Goal: Answer question/provide support

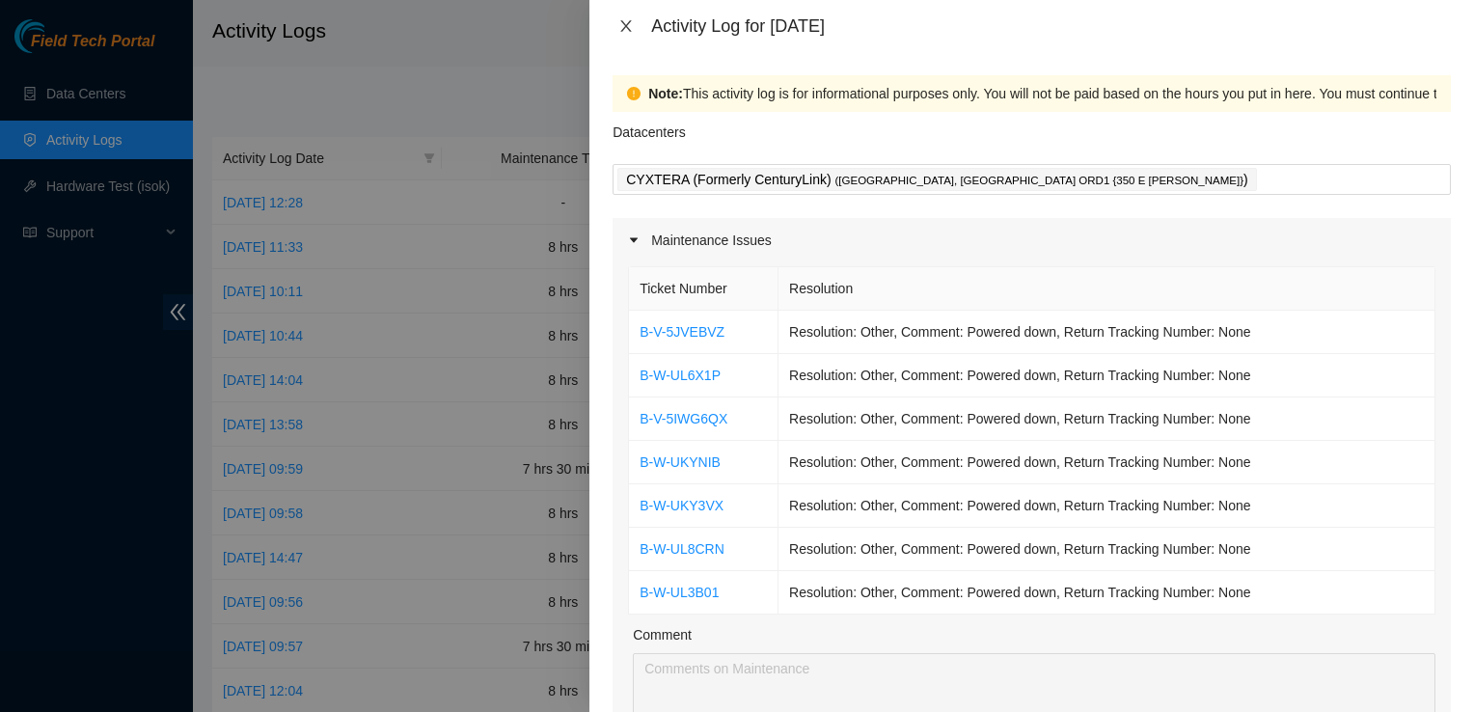
scroll to position [96, 0]
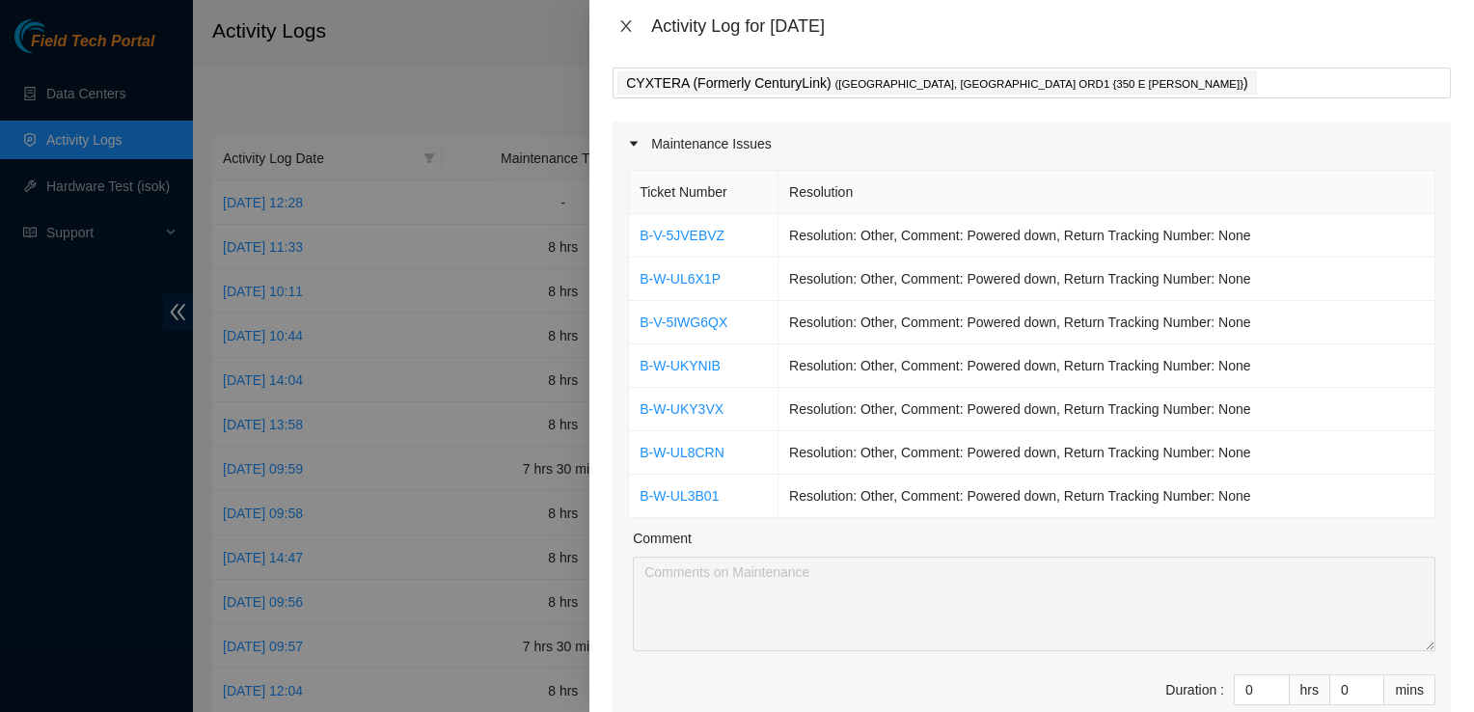
click at [632, 30] on icon "close" at bounding box center [625, 25] width 15 height 15
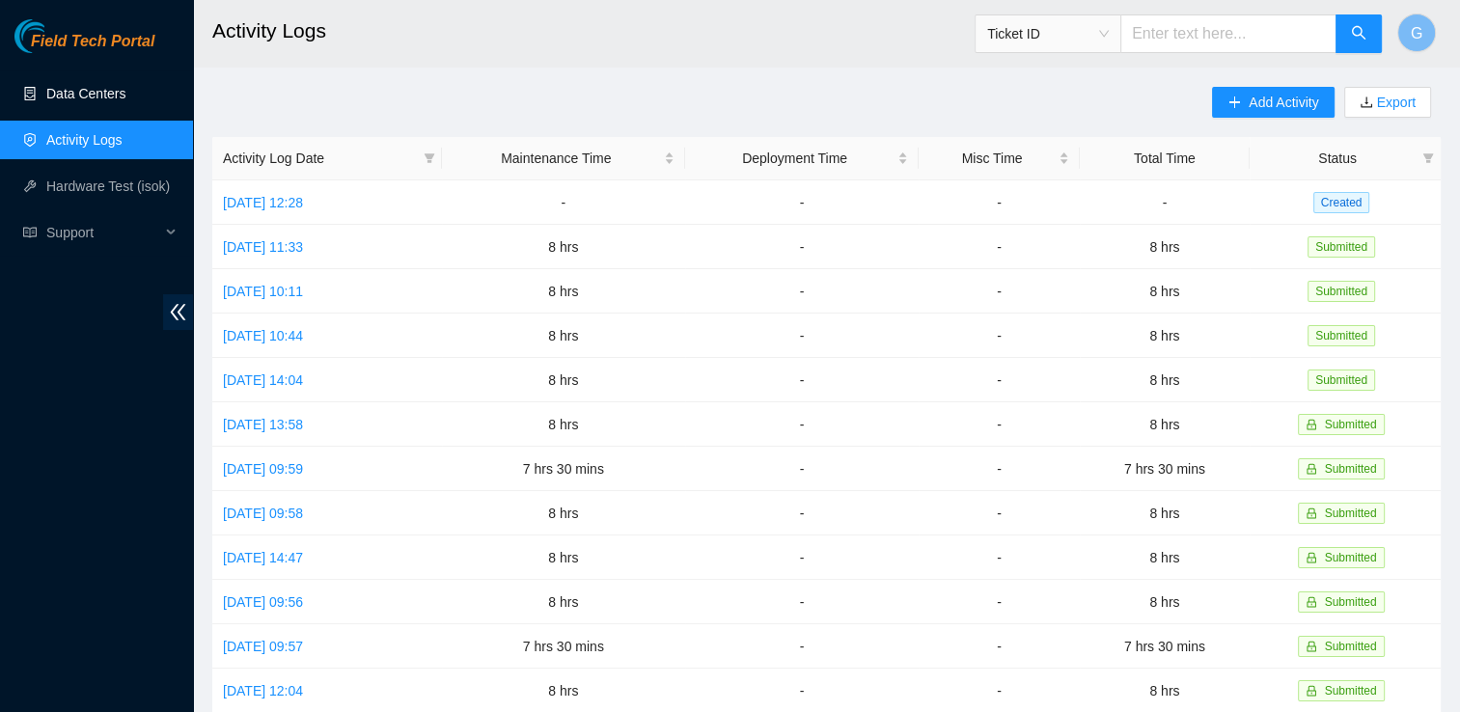
click at [80, 94] on link "Data Centers" at bounding box center [85, 93] width 79 height 15
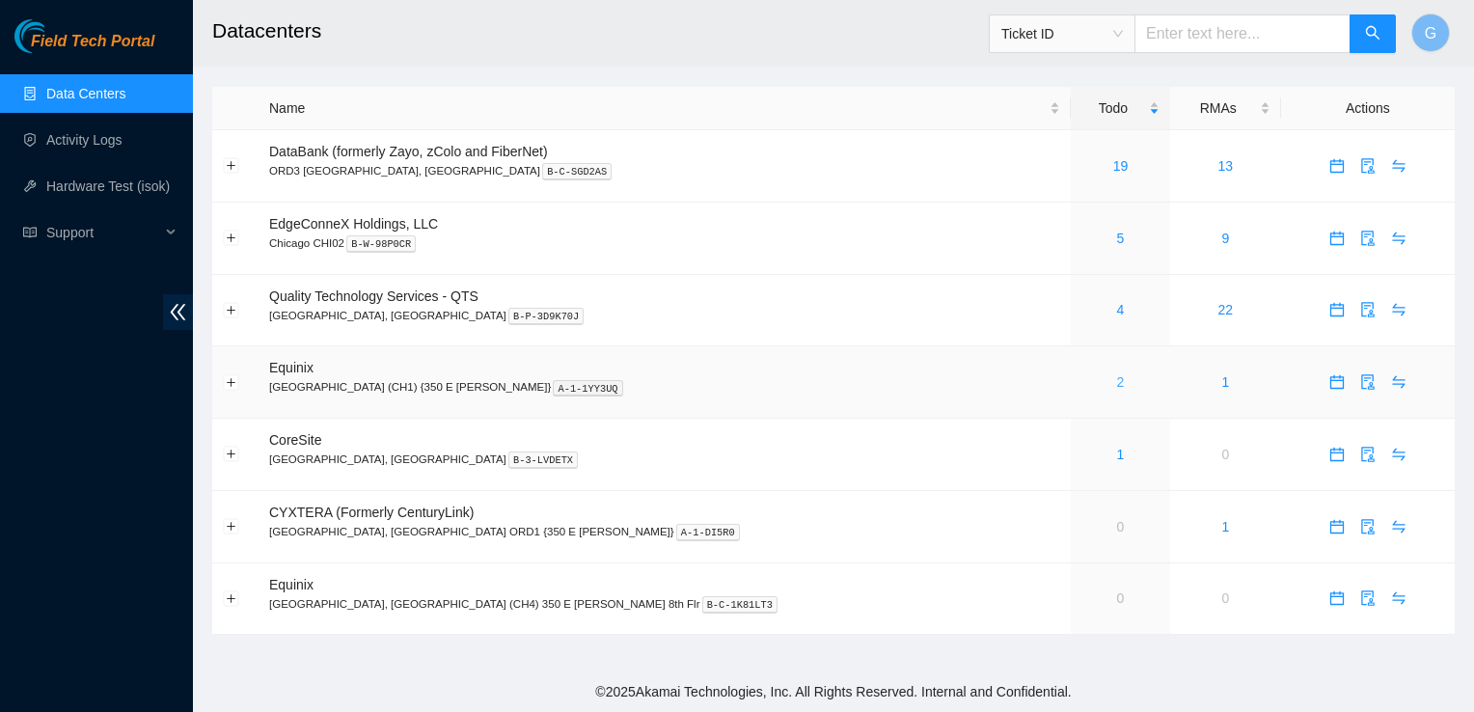
click at [1117, 379] on link "2" at bounding box center [1121, 381] width 8 height 15
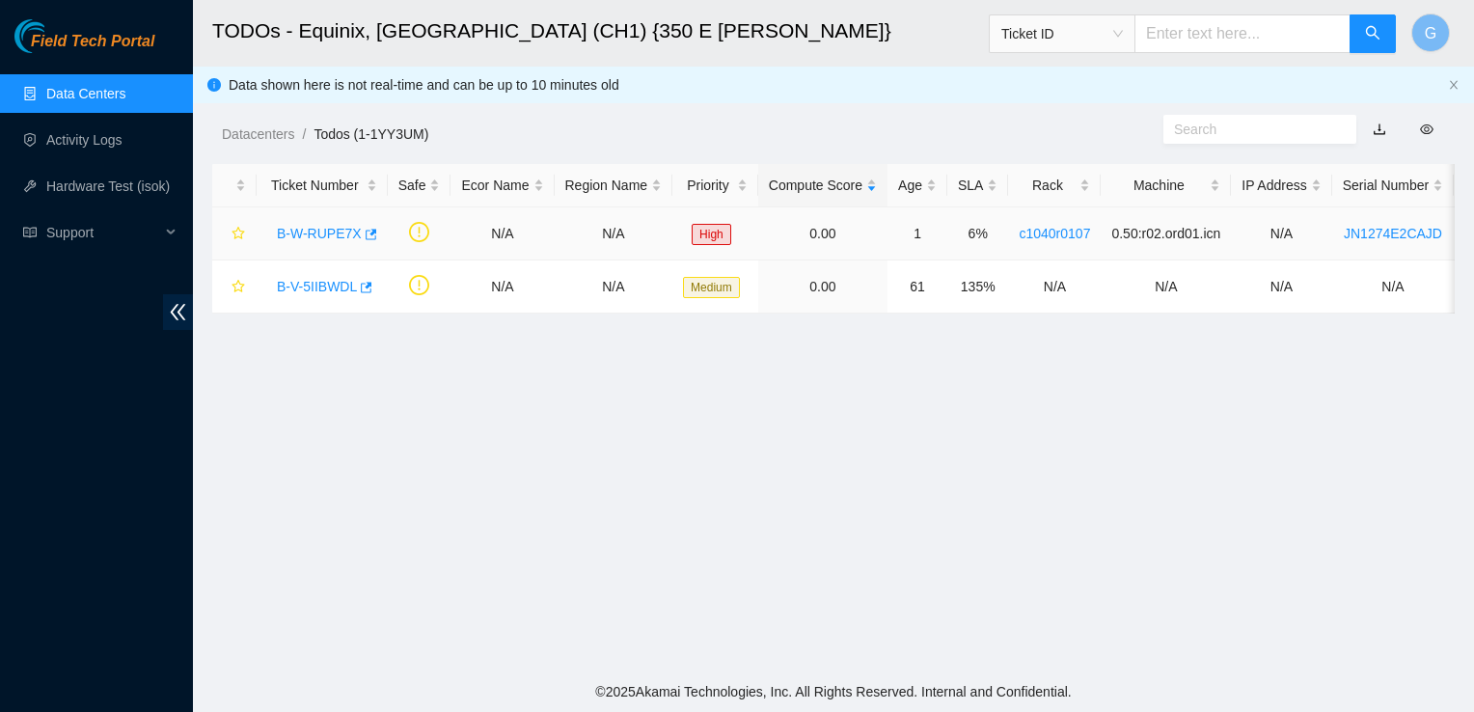
click at [320, 230] on link "B-W-RUPE7X" at bounding box center [319, 233] width 85 height 15
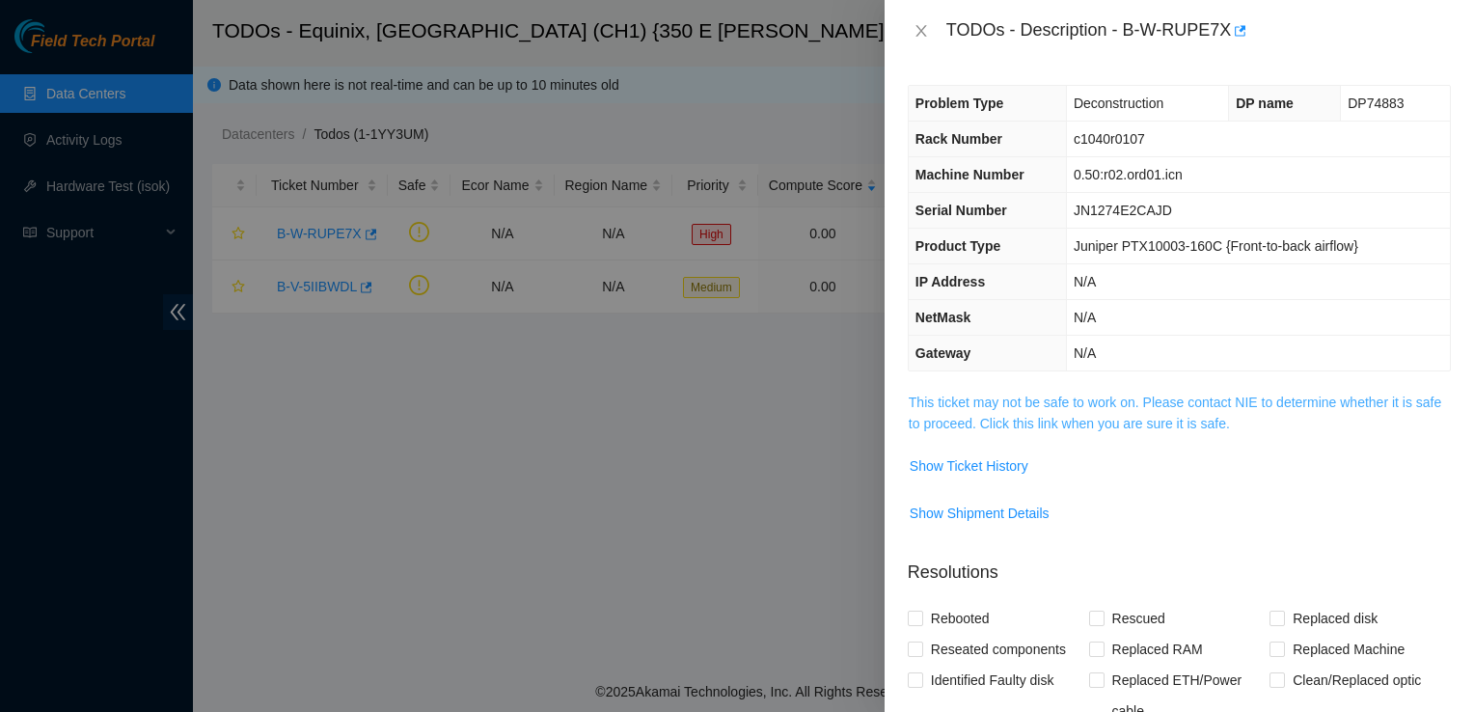
click at [1225, 421] on link "This ticket may not be safe to work on. Please contact NIE to determine whether…" at bounding box center [1175, 413] width 533 height 37
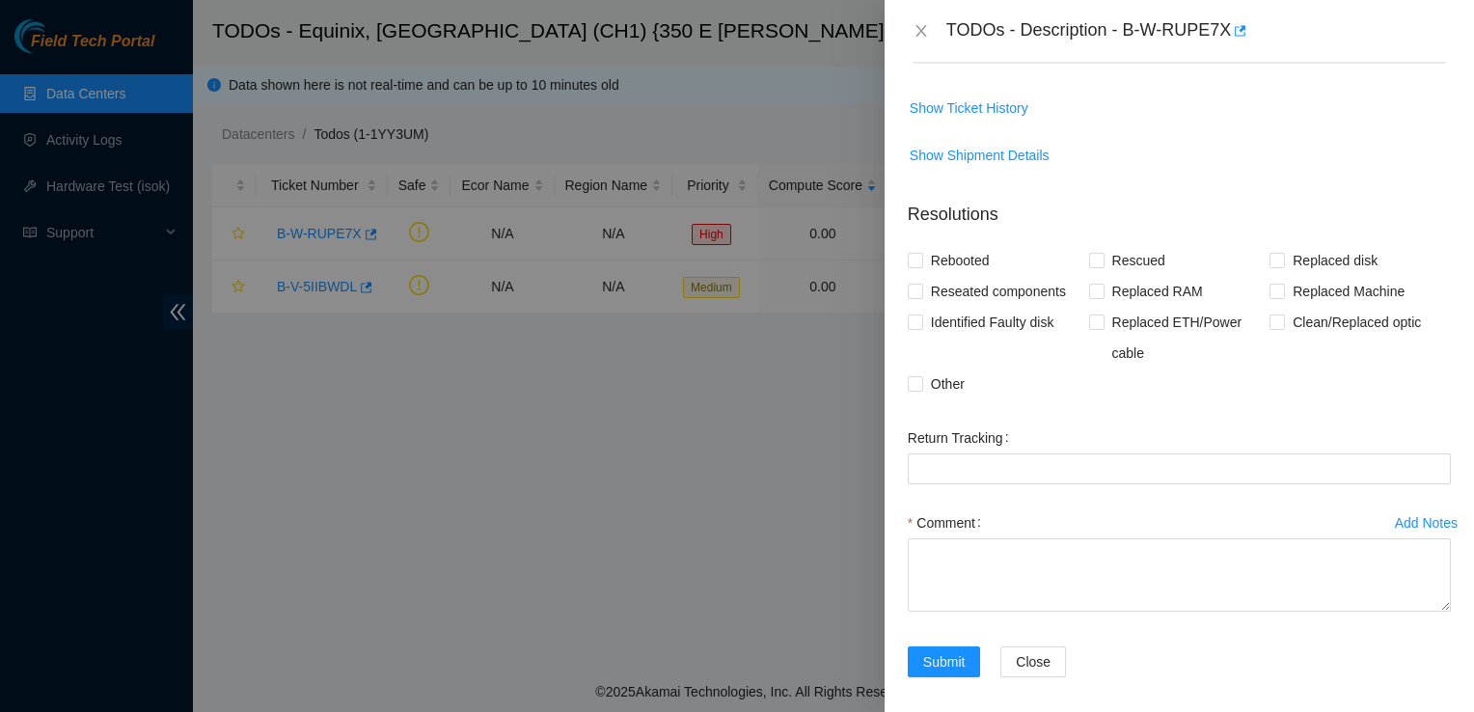
scroll to position [571, 0]
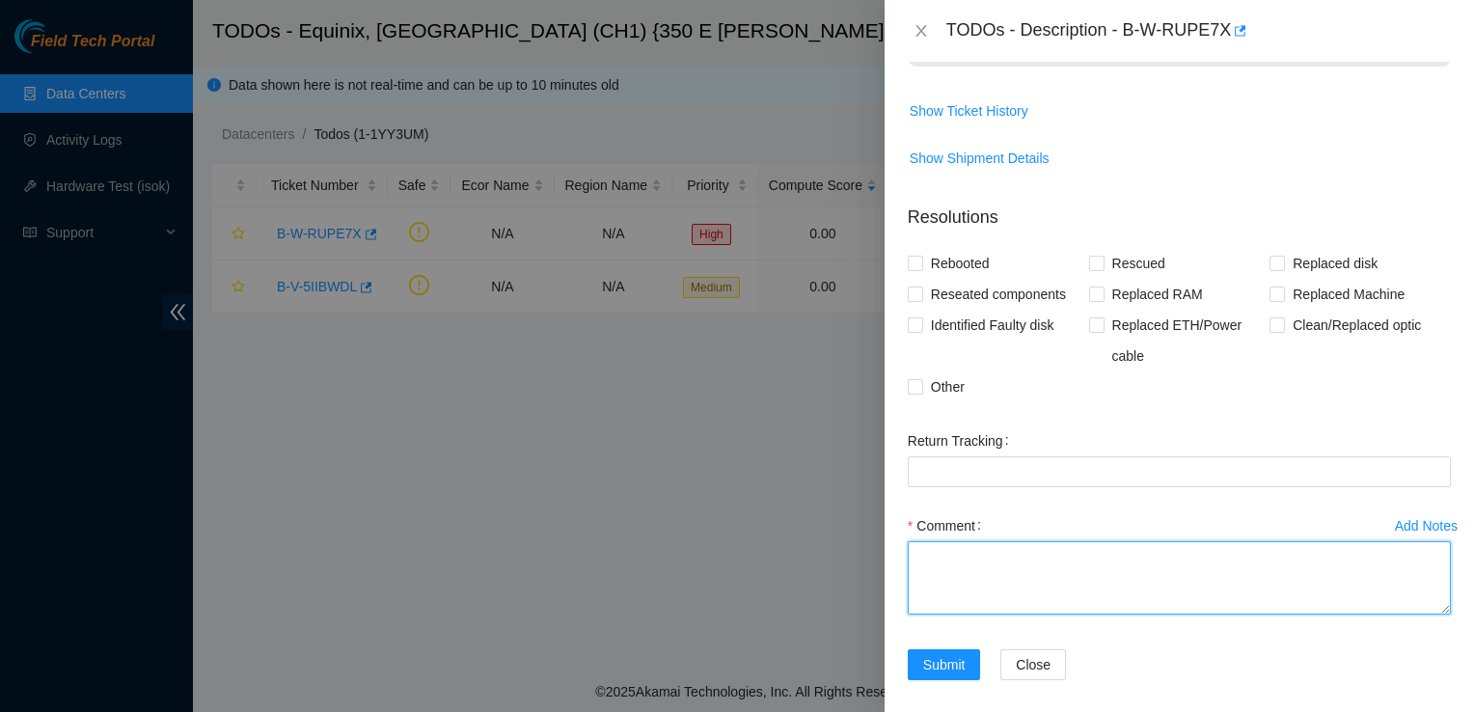
click at [1057, 550] on textarea "Comment" at bounding box center [1179, 577] width 543 height 73
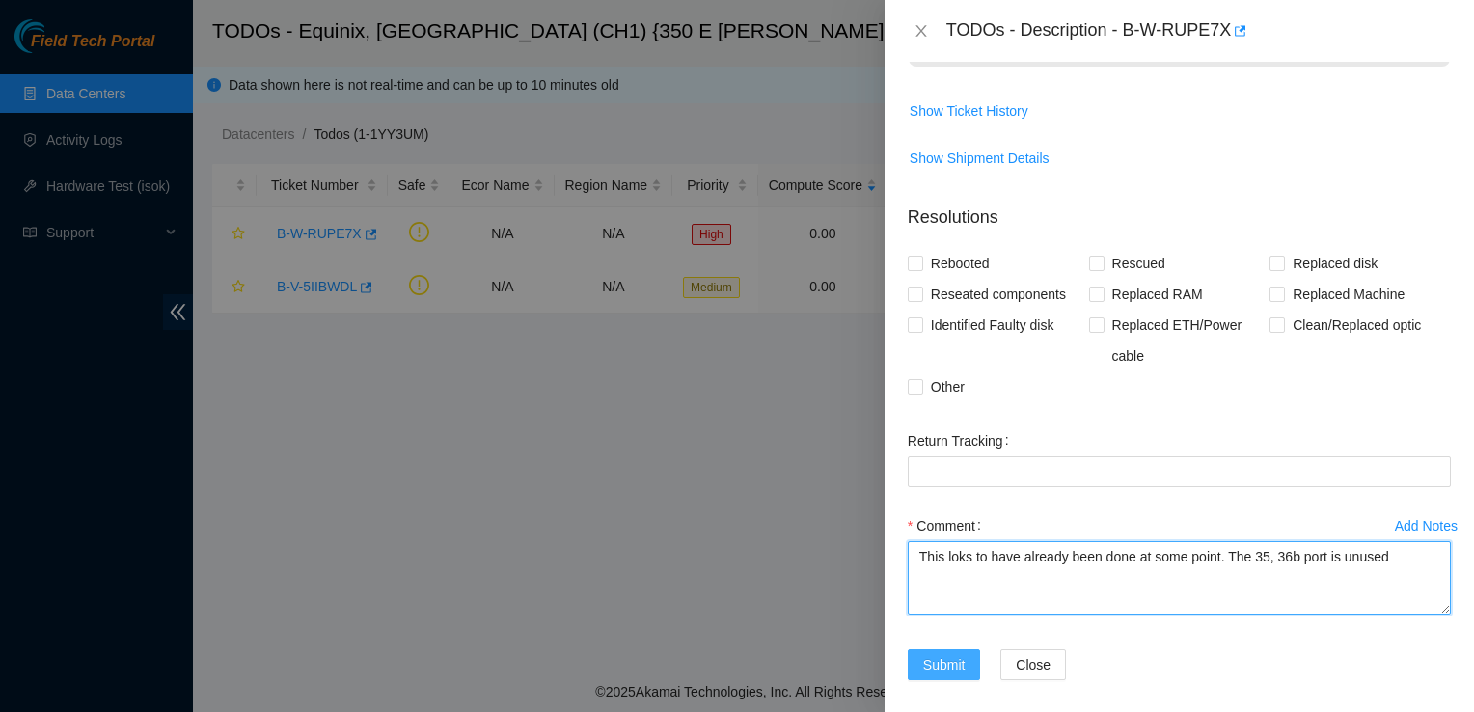
type textarea "This loks to have already been done at some point. The 35, 36b port is unused"
click at [942, 663] on span "Submit" at bounding box center [944, 664] width 42 height 21
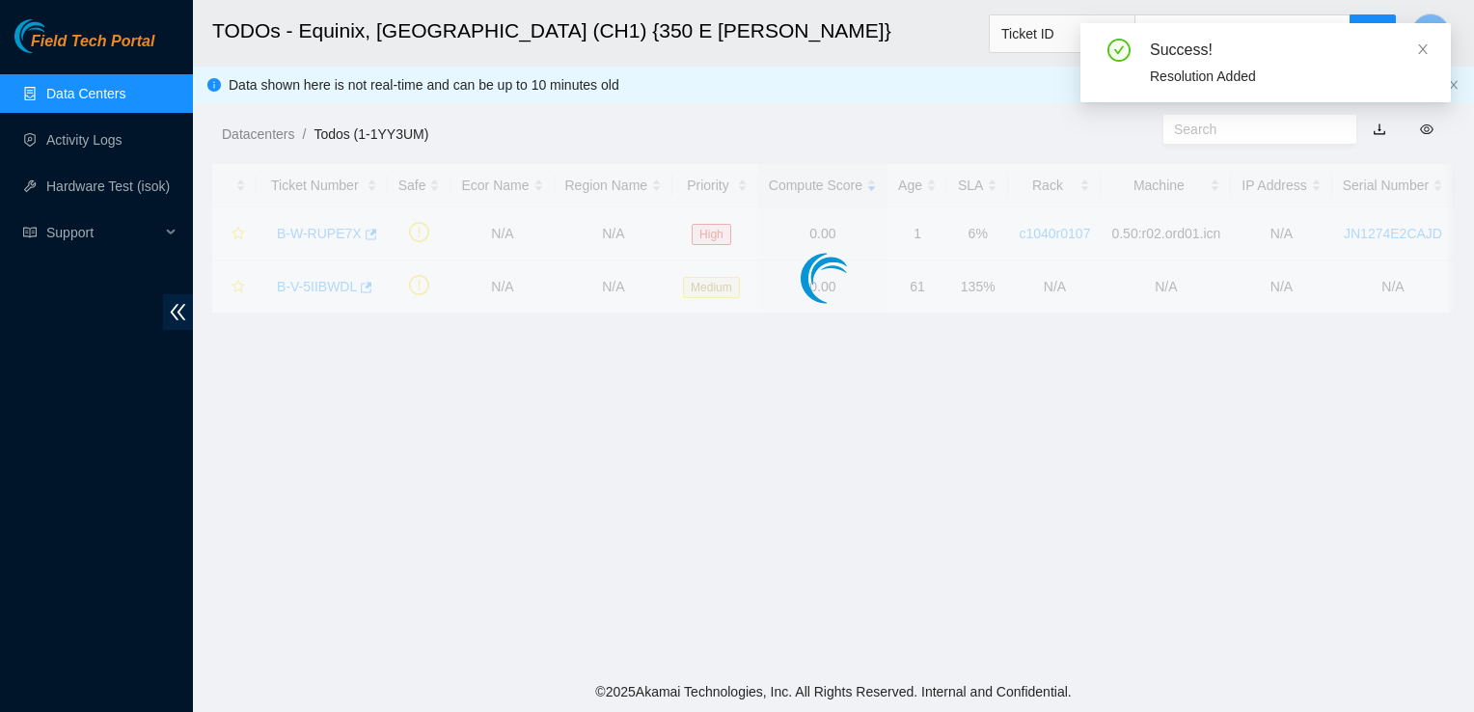
scroll to position [396, 0]
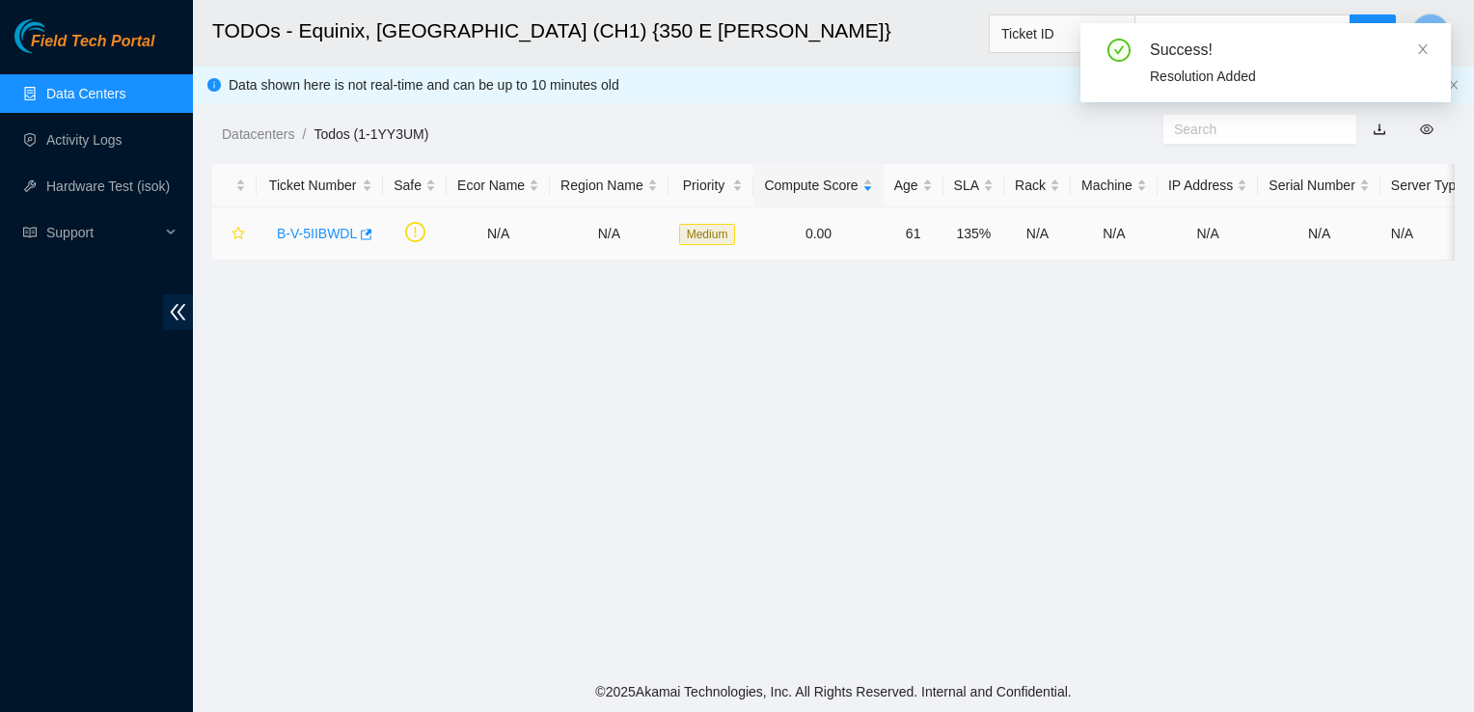
click at [309, 233] on link "B-V-5IIBWDL" at bounding box center [317, 233] width 80 height 15
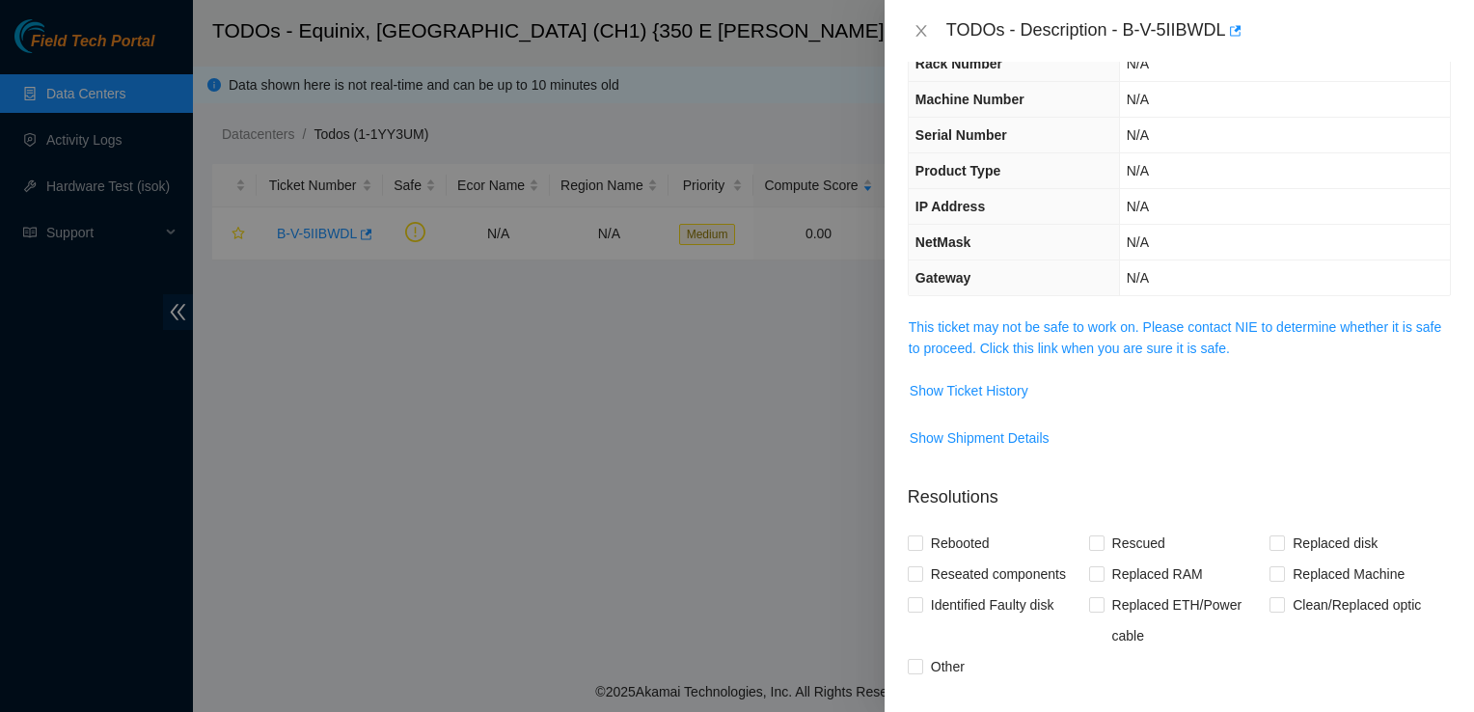
scroll to position [69, 0]
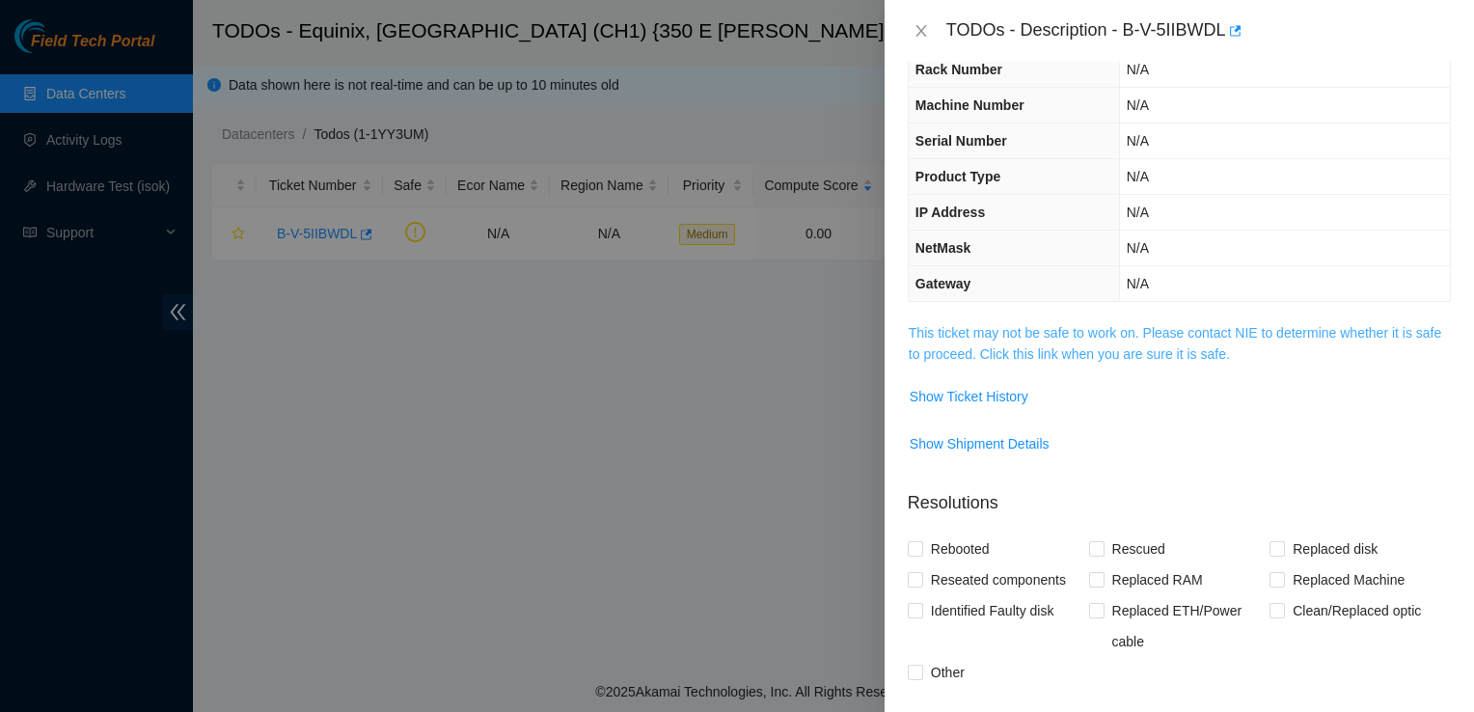
click at [1199, 332] on link "This ticket may not be safe to work on. Please contact NIE to determine whether…" at bounding box center [1175, 343] width 533 height 37
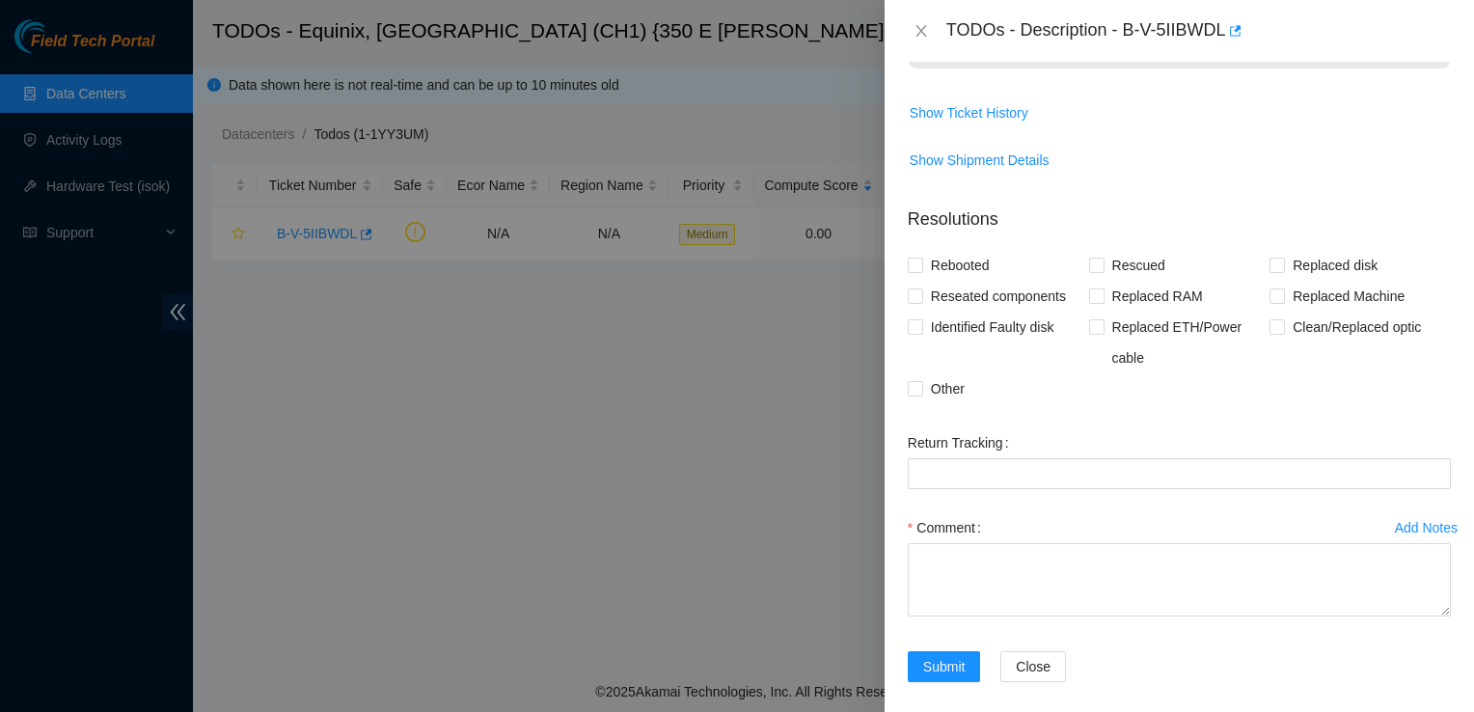
scroll to position [1095, 0]
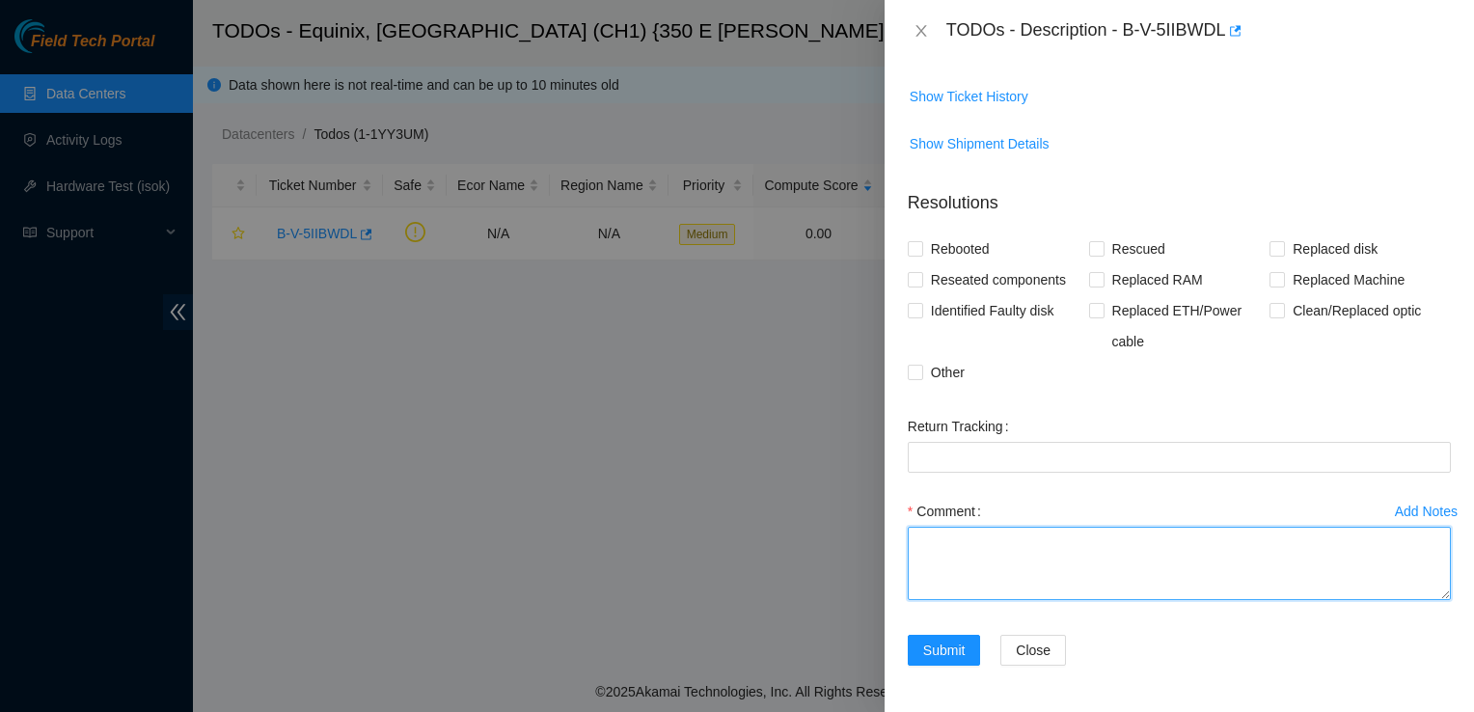
click at [992, 550] on textarea "Comment" at bounding box center [1179, 563] width 543 height 73
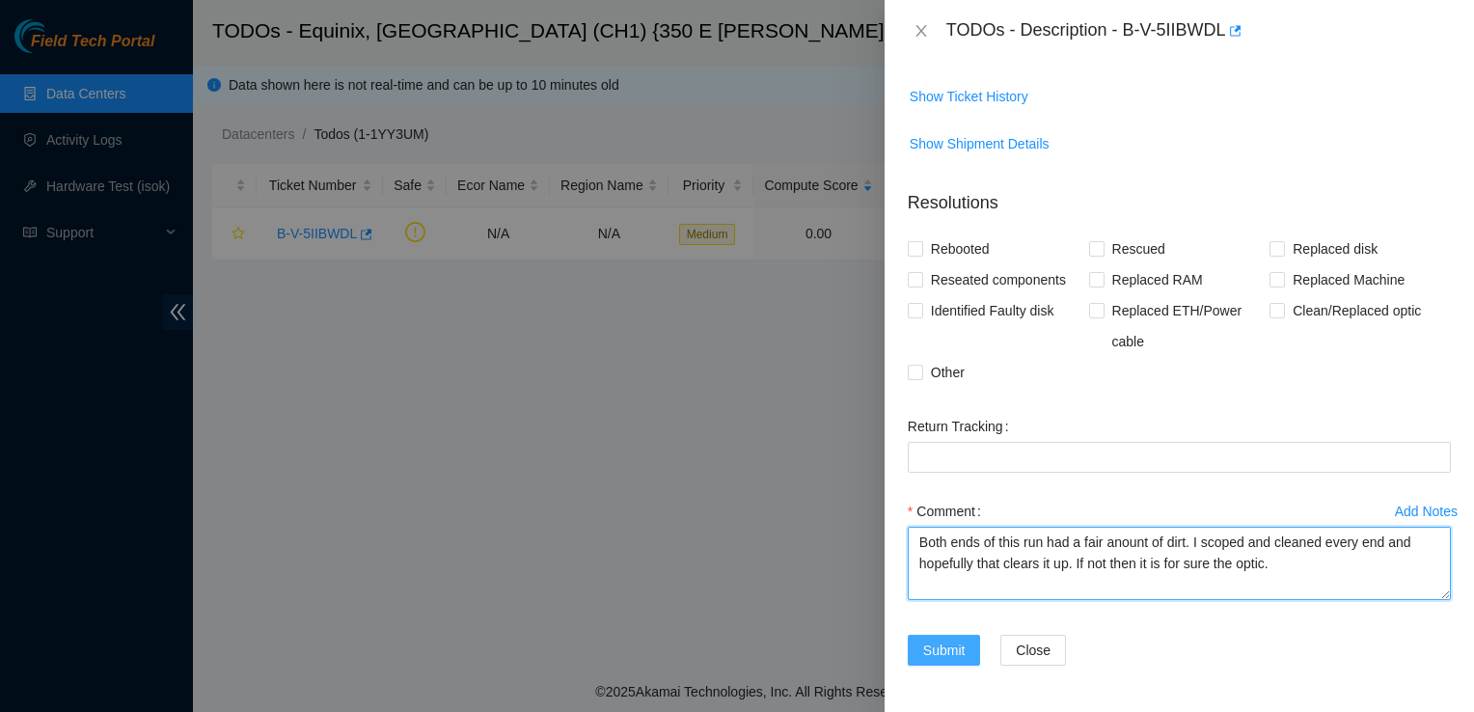
type textarea "Both ends of this run had a fair anount of dirt. I scoped and cleaned every end…"
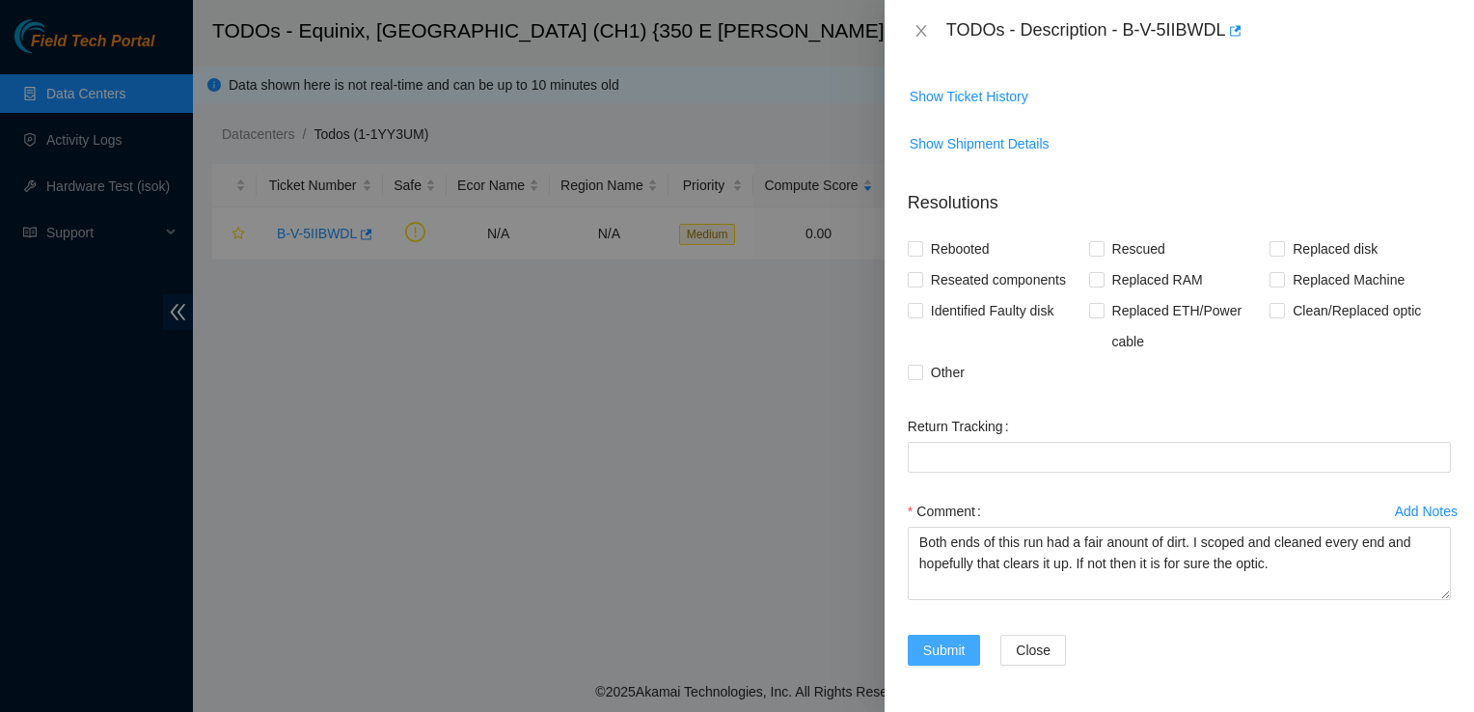
click at [934, 643] on span "Submit" at bounding box center [944, 650] width 42 height 21
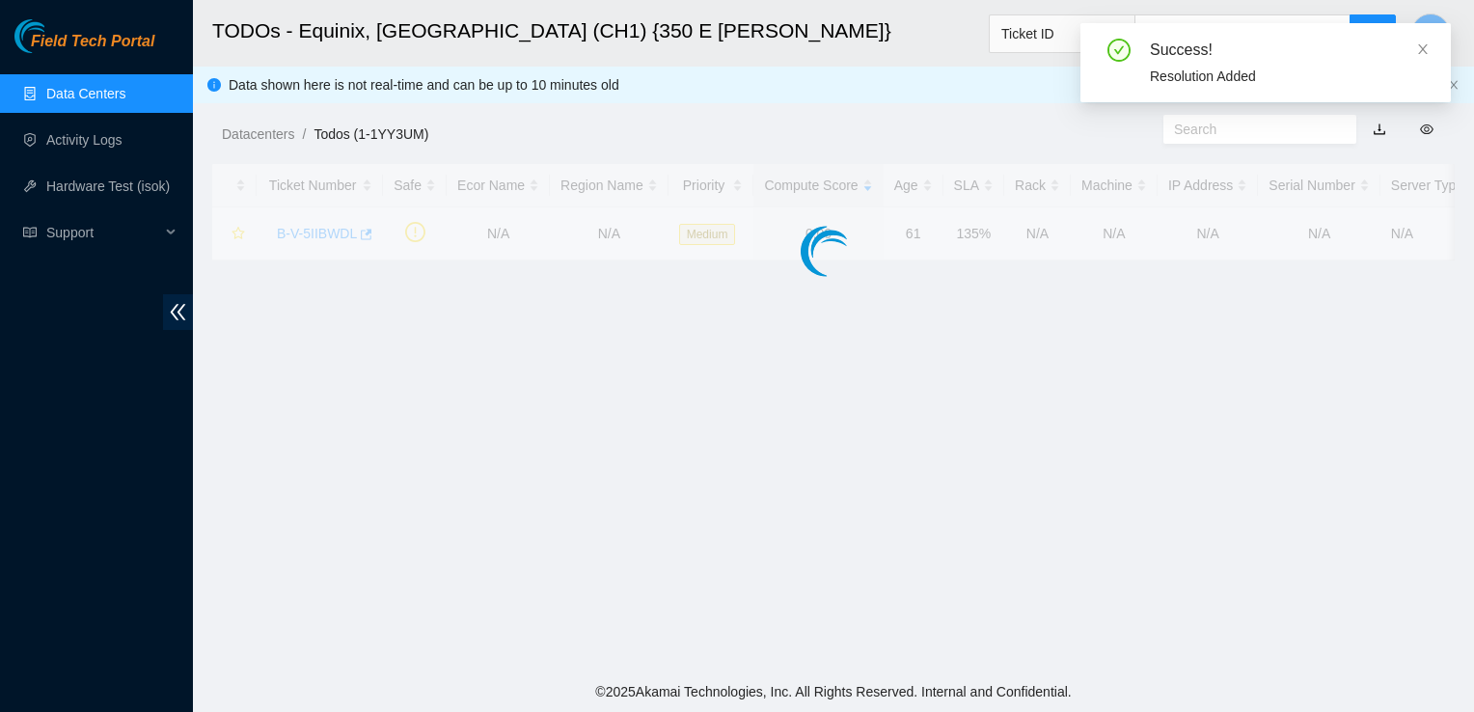
scroll to position [560, 0]
